Goal: Information Seeking & Learning: Check status

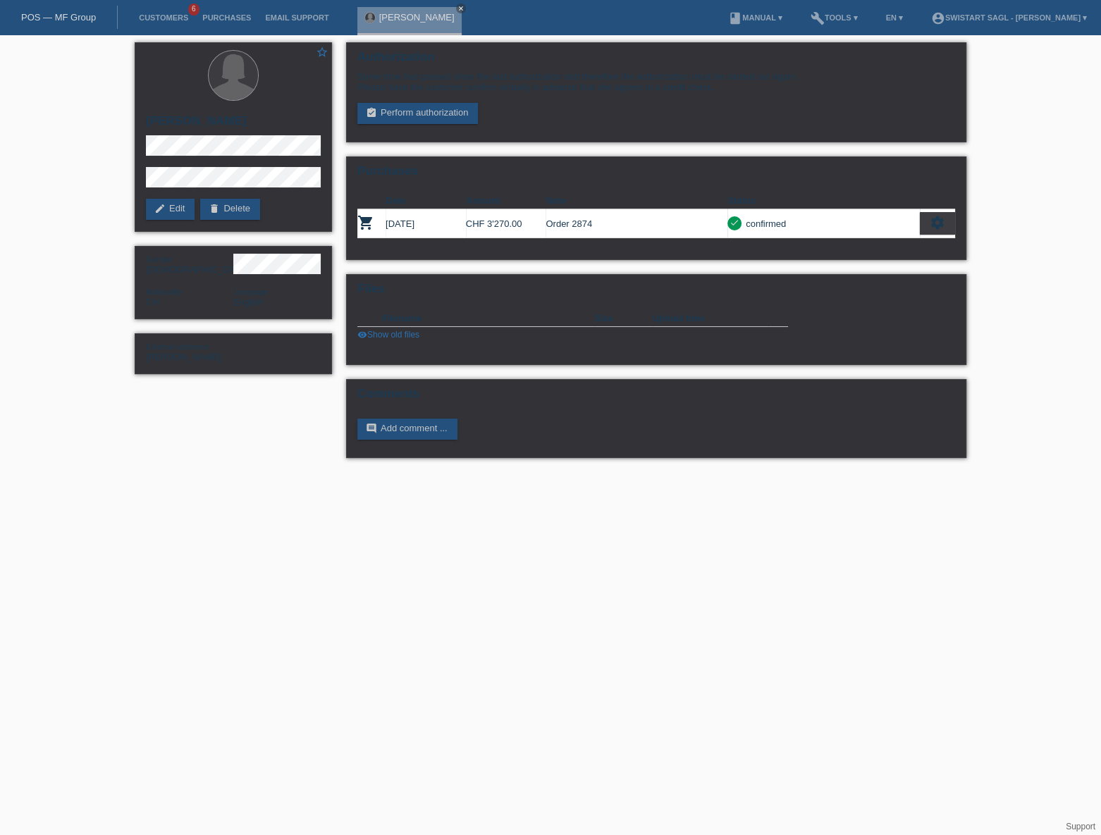
click at [228, 25] on li "Purchases" at bounding box center [226, 18] width 63 height 36
click at [226, 17] on link "Purchases" at bounding box center [226, 17] width 63 height 8
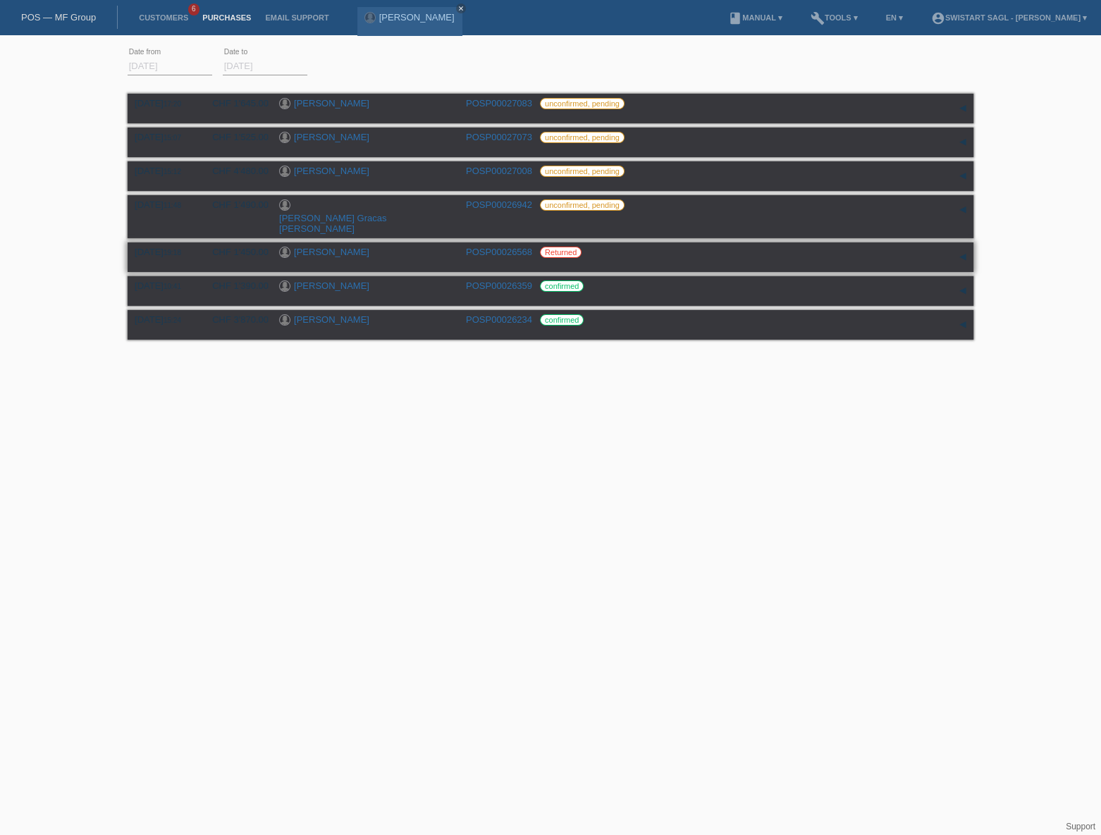
click at [522, 247] on link "POSP00026568" at bounding box center [499, 252] width 66 height 11
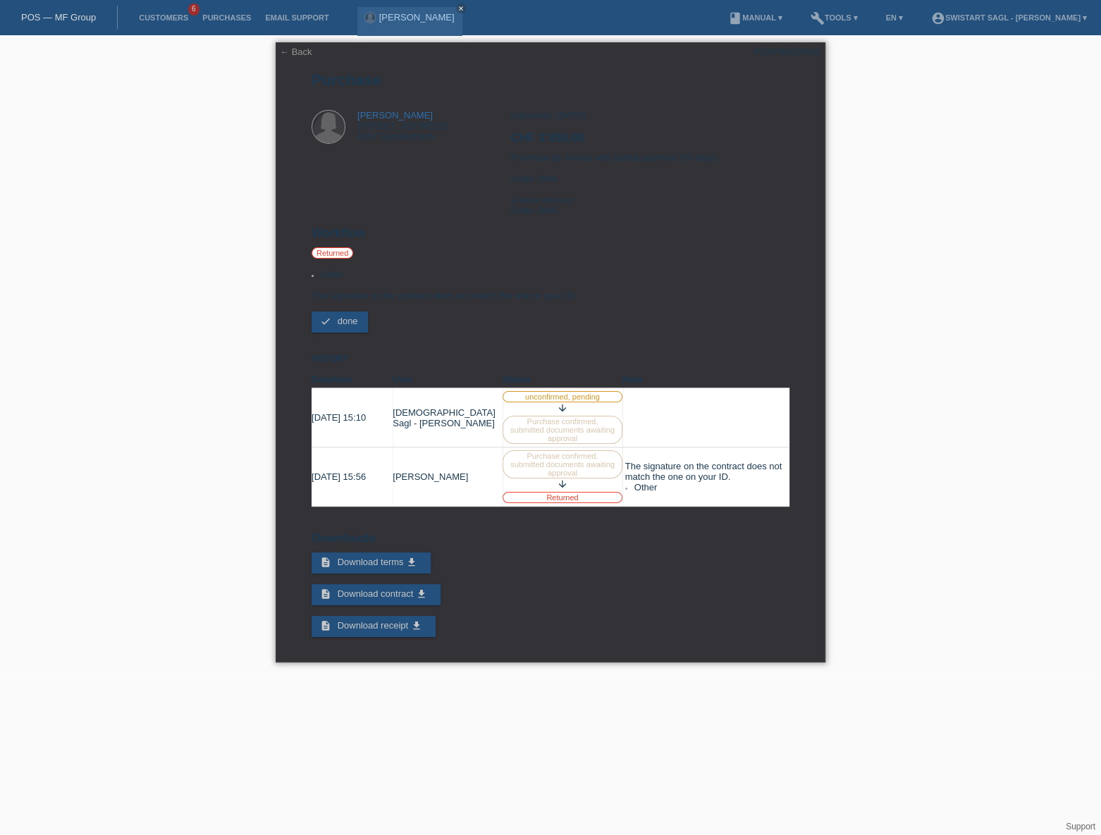
click at [571, 154] on div "Ligornetto, [DATE] CHF 1'450.00 Purchase by invoice with partial payment (30 da…" at bounding box center [649, 168] width 278 height 116
click at [281, 54] on link "← Back" at bounding box center [296, 52] width 32 height 11
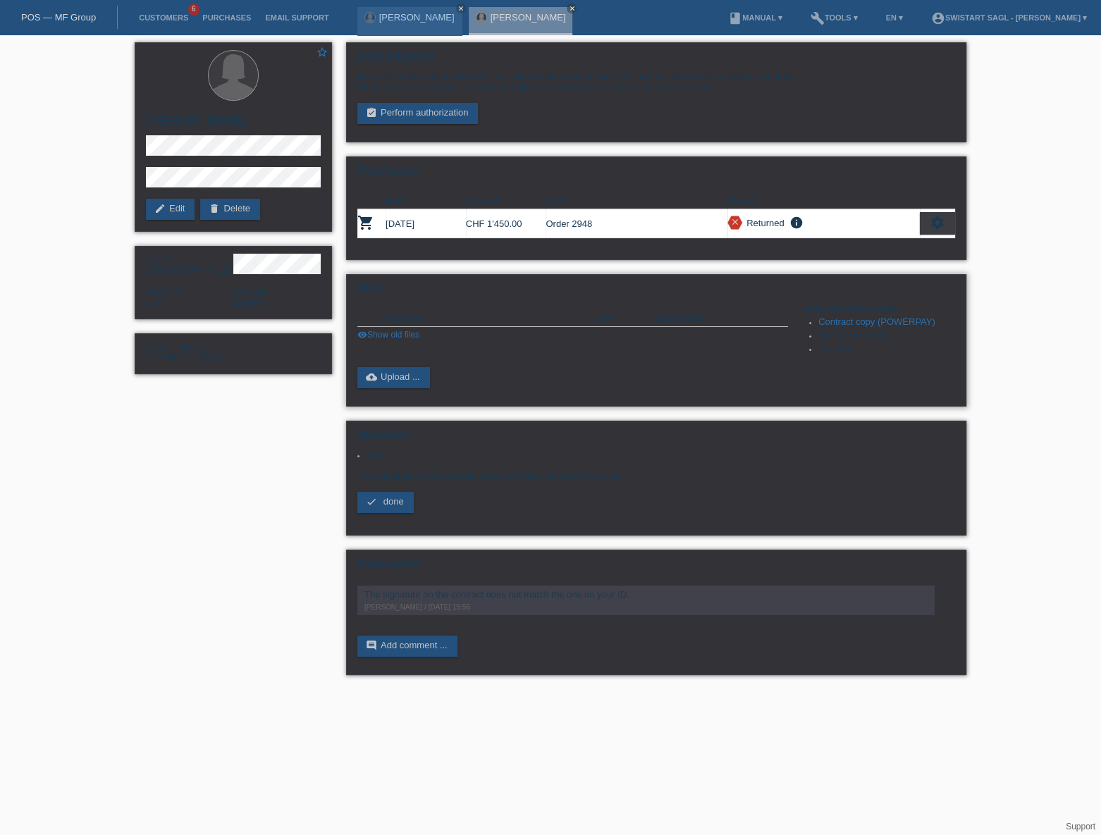
click at [388, 331] on link "visibility Show old files" at bounding box center [388, 335] width 62 height 10
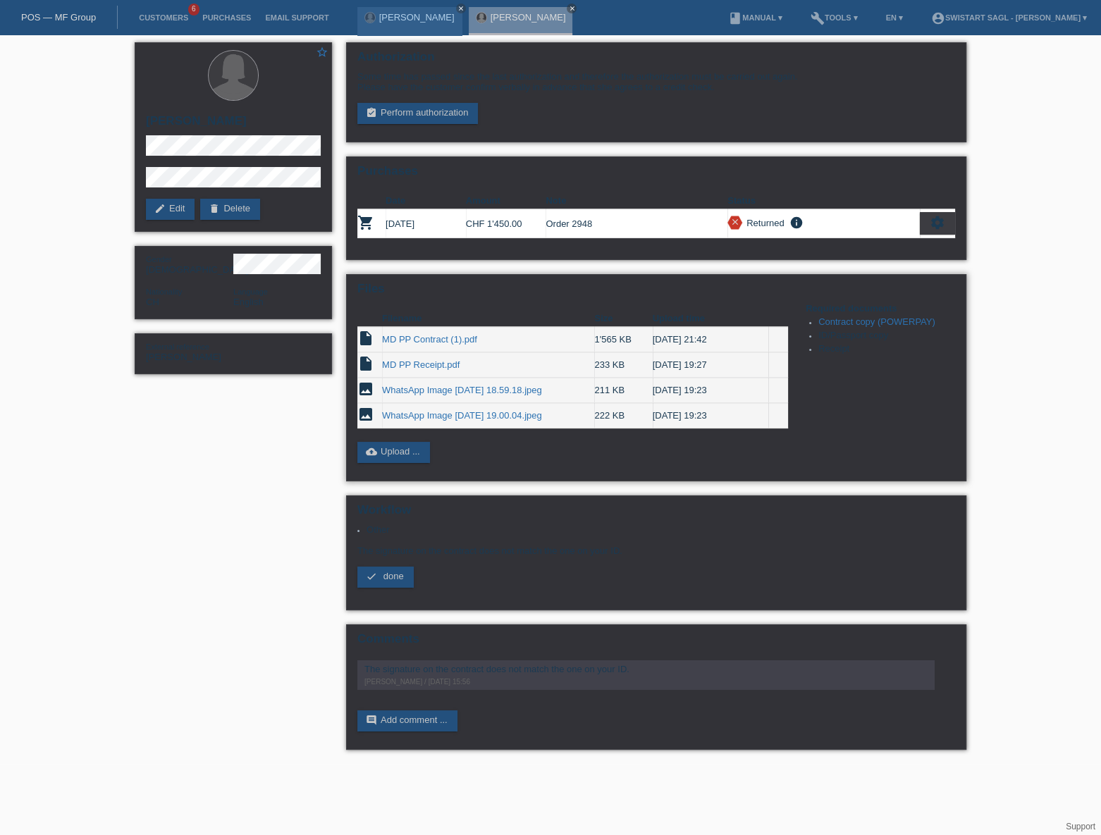
click at [444, 335] on link "MD PP Contract (1).pdf" at bounding box center [429, 339] width 95 height 11
click at [433, 361] on link "MD PP Receipt.pdf" at bounding box center [421, 364] width 78 height 11
click at [437, 385] on link "WhatsApp Image 2025-08-24 at 18.59.18.jpeg" at bounding box center [462, 390] width 160 height 11
click at [219, 14] on link "Purchases" at bounding box center [226, 17] width 63 height 8
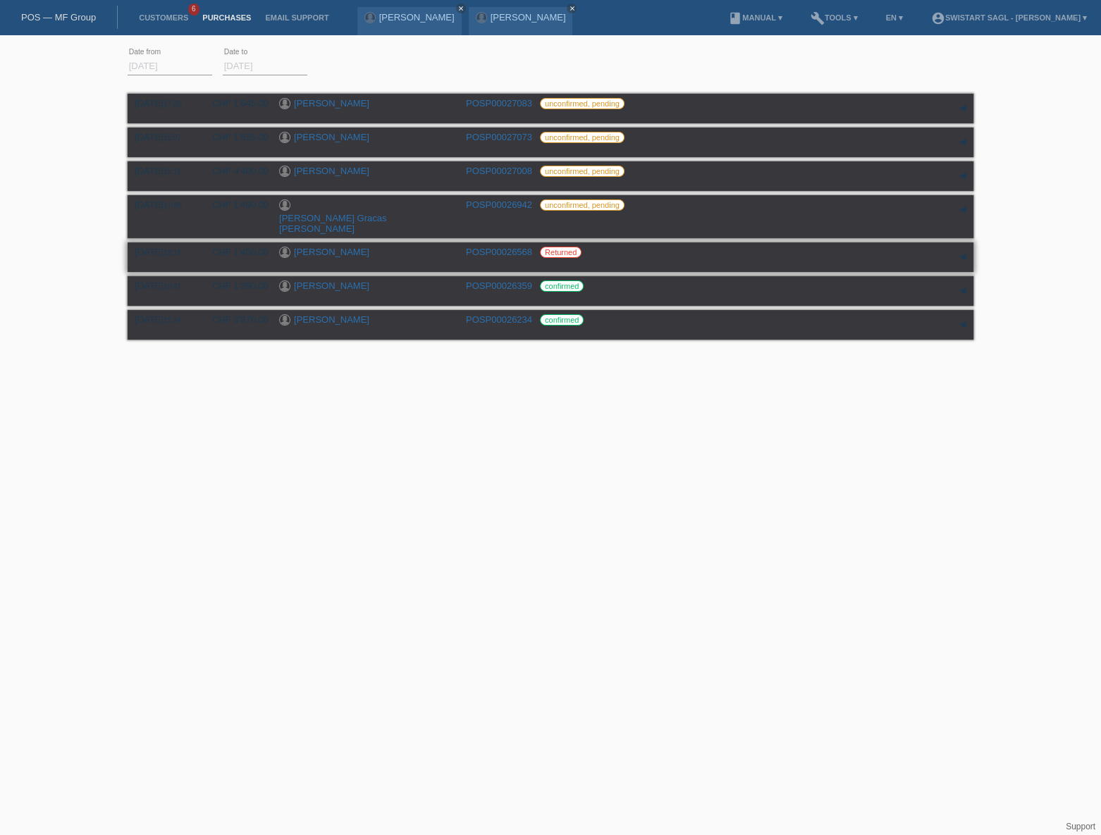
click at [331, 247] on link "Maria Vieira Dias" at bounding box center [331, 252] width 75 height 11
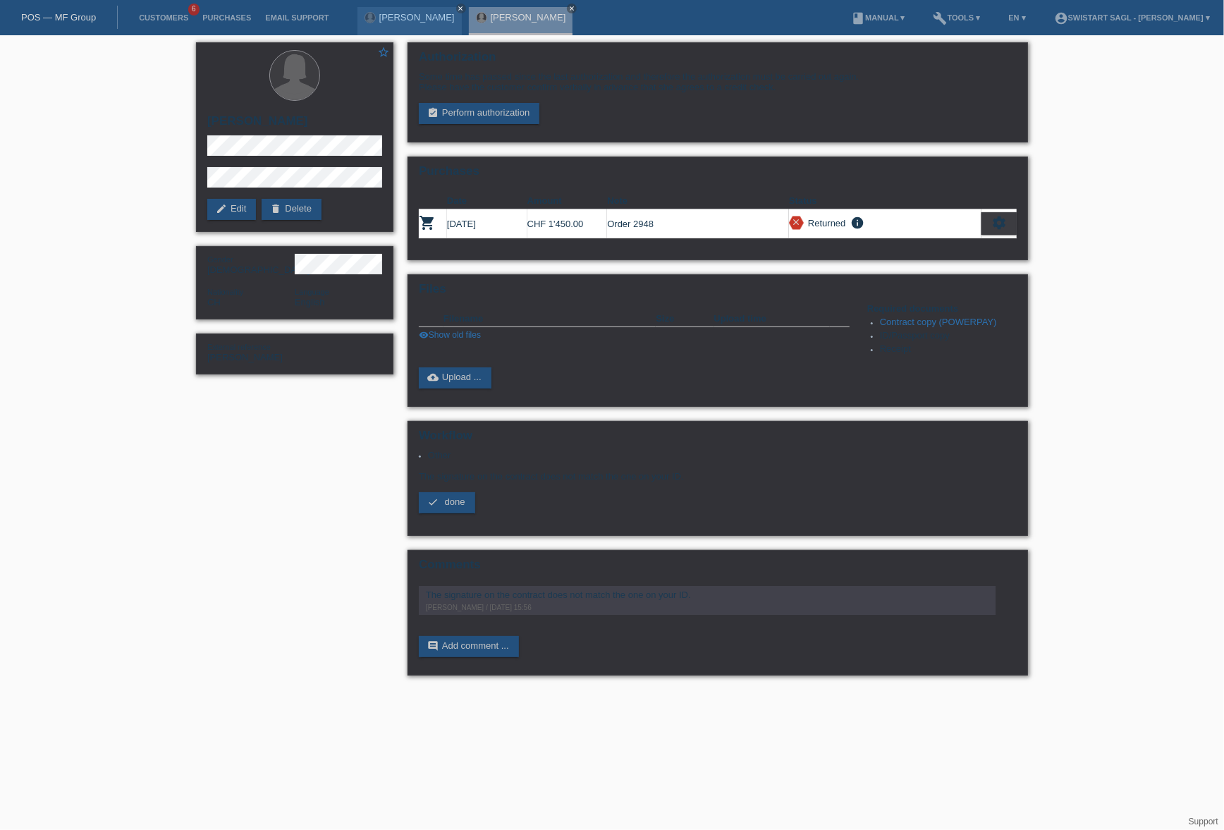
click at [1100, 217] on div "star_border Maria Vieira Dias edit Edit delete Delete Gender Female Nationality…" at bounding box center [612, 362] width 1224 height 654
click at [956, 18] on link "build Tools ▾" at bounding box center [956, 17] width 61 height 8
click at [1070, 118] on div "star_border Maria Vieira Dias edit Edit delete Delete Gender Female Nationality…" at bounding box center [612, 362] width 1224 height 654
click at [1100, 49] on div "star_border Maria Vieira Dias edit Edit delete Delete Gender Female Nationality…" at bounding box center [612, 362] width 1224 height 654
click at [1100, 16] on link "account_circle Swistart Sagl - Adriano Cantele ▾" at bounding box center [1132, 17] width 170 height 8
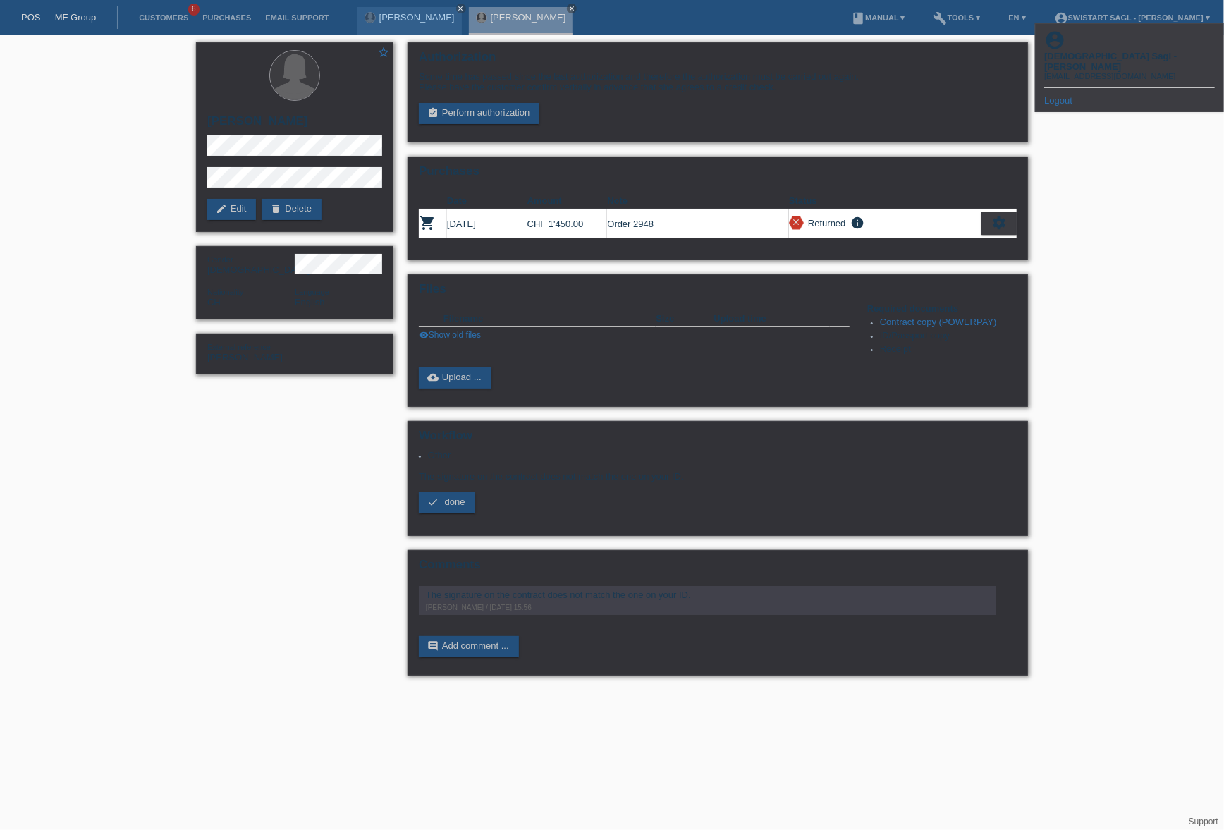
click at [1100, 173] on div "star_border Maria Vieira Dias edit Edit delete Delete Gender Female Nationality…" at bounding box center [612, 362] width 1224 height 654
click at [299, 461] on div "star_border Maria Vieira Dias edit Edit delete Delete Gender Female Nationality…" at bounding box center [612, 362] width 846 height 654
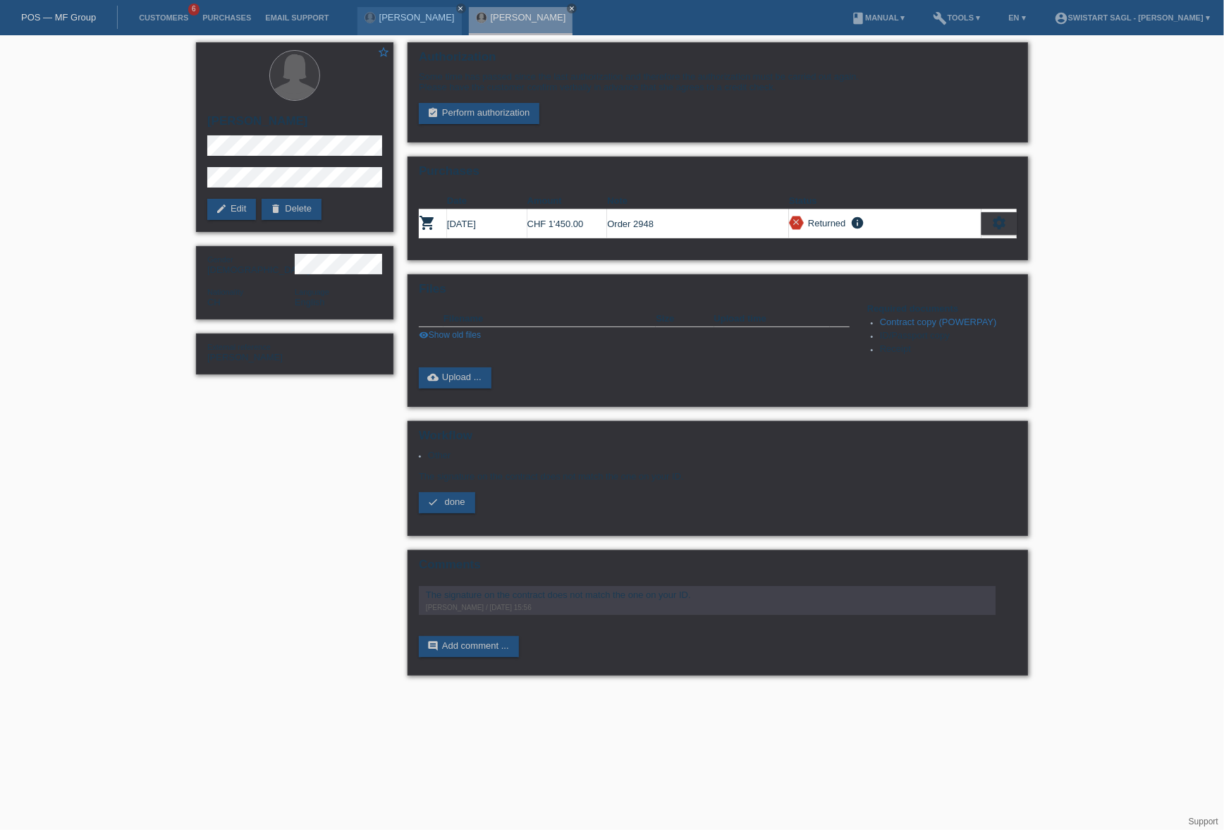
click at [254, 524] on div "star_border Maria Vieira Dias edit Edit delete Delete Gender Female Nationality…" at bounding box center [612, 362] width 846 height 654
click at [467, 330] on link "visibility Show old files" at bounding box center [450, 335] width 62 height 10
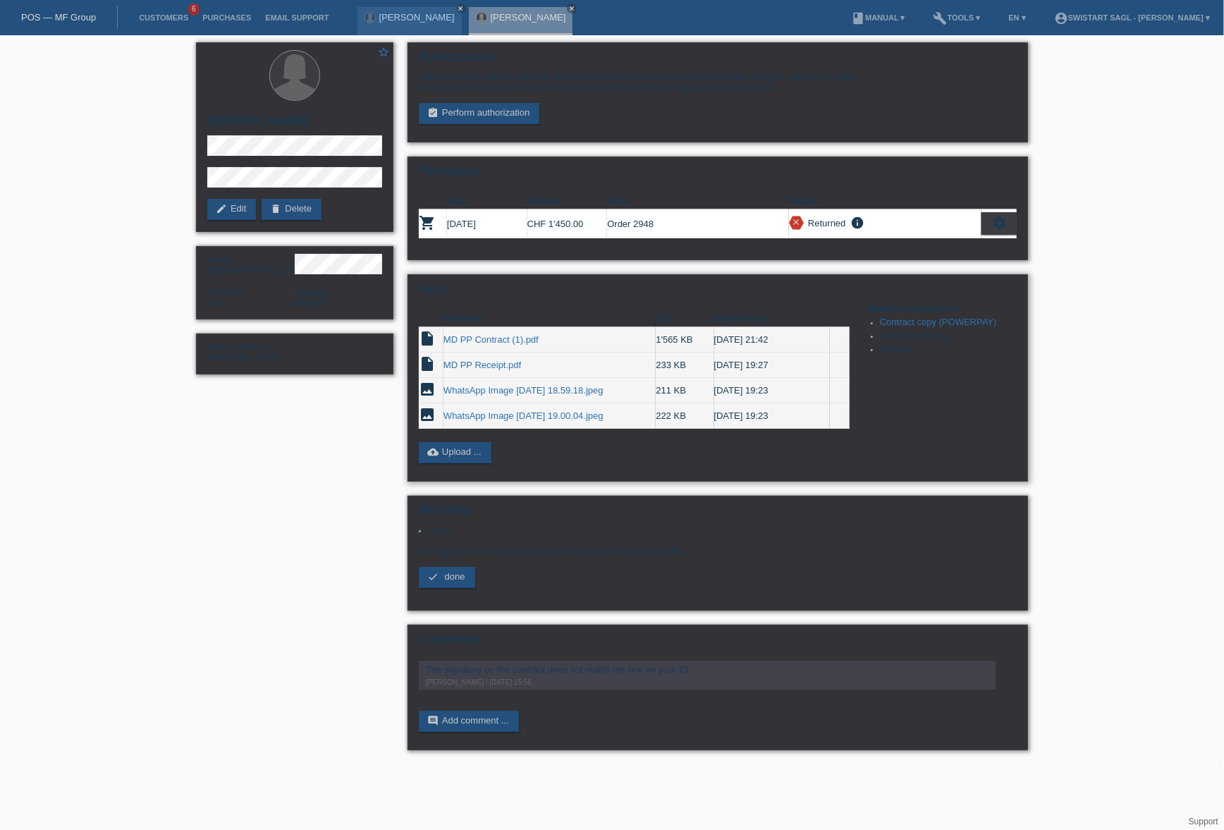
click at [500, 338] on link "MD PP Contract (1).pdf" at bounding box center [490, 339] width 95 height 11
click at [498, 385] on link "WhatsApp Image 2025-08-24 at 18.59.18.jpeg" at bounding box center [523, 390] width 160 height 11
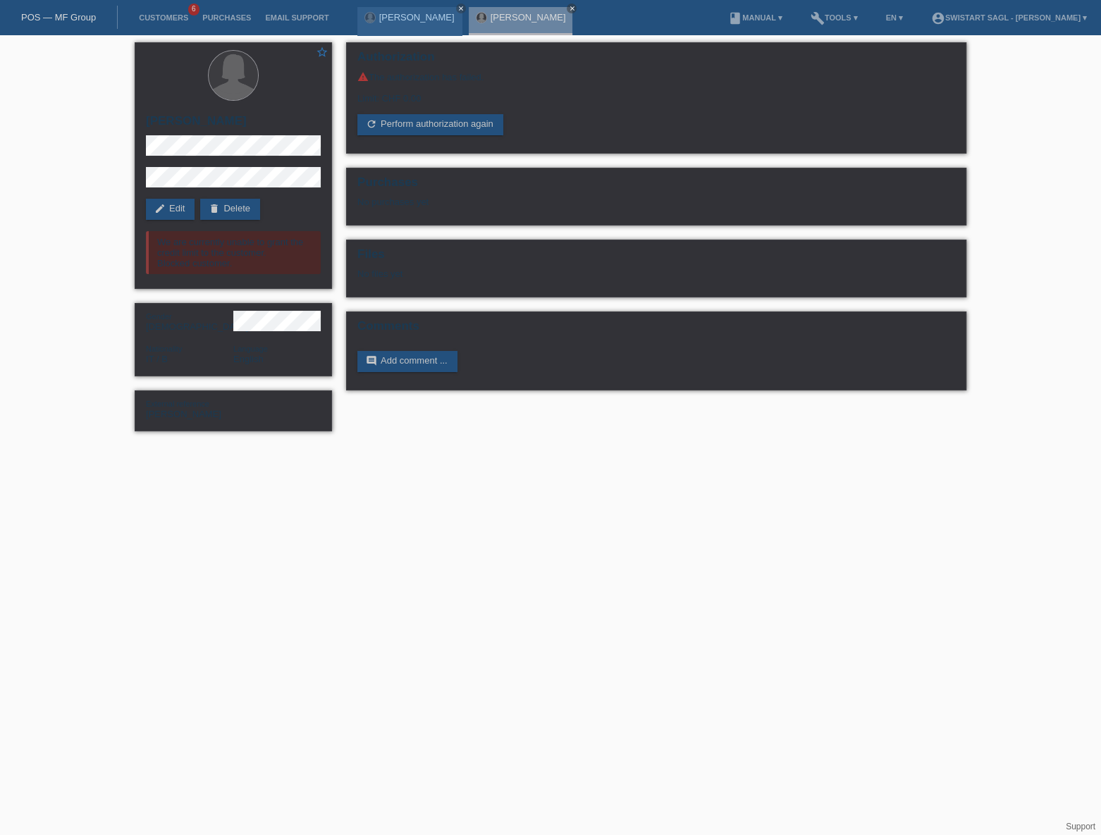
drag, startPoint x: 395, startPoint y: 507, endPoint x: 394, endPoint y: 134, distance: 373.6
click at [393, 445] on html "POS — MF Group Customers 6 Purchases Email Support [PERSON_NAME] close close" at bounding box center [550, 222] width 1101 height 445
